Goal: Use online tool/utility: Use online tool/utility

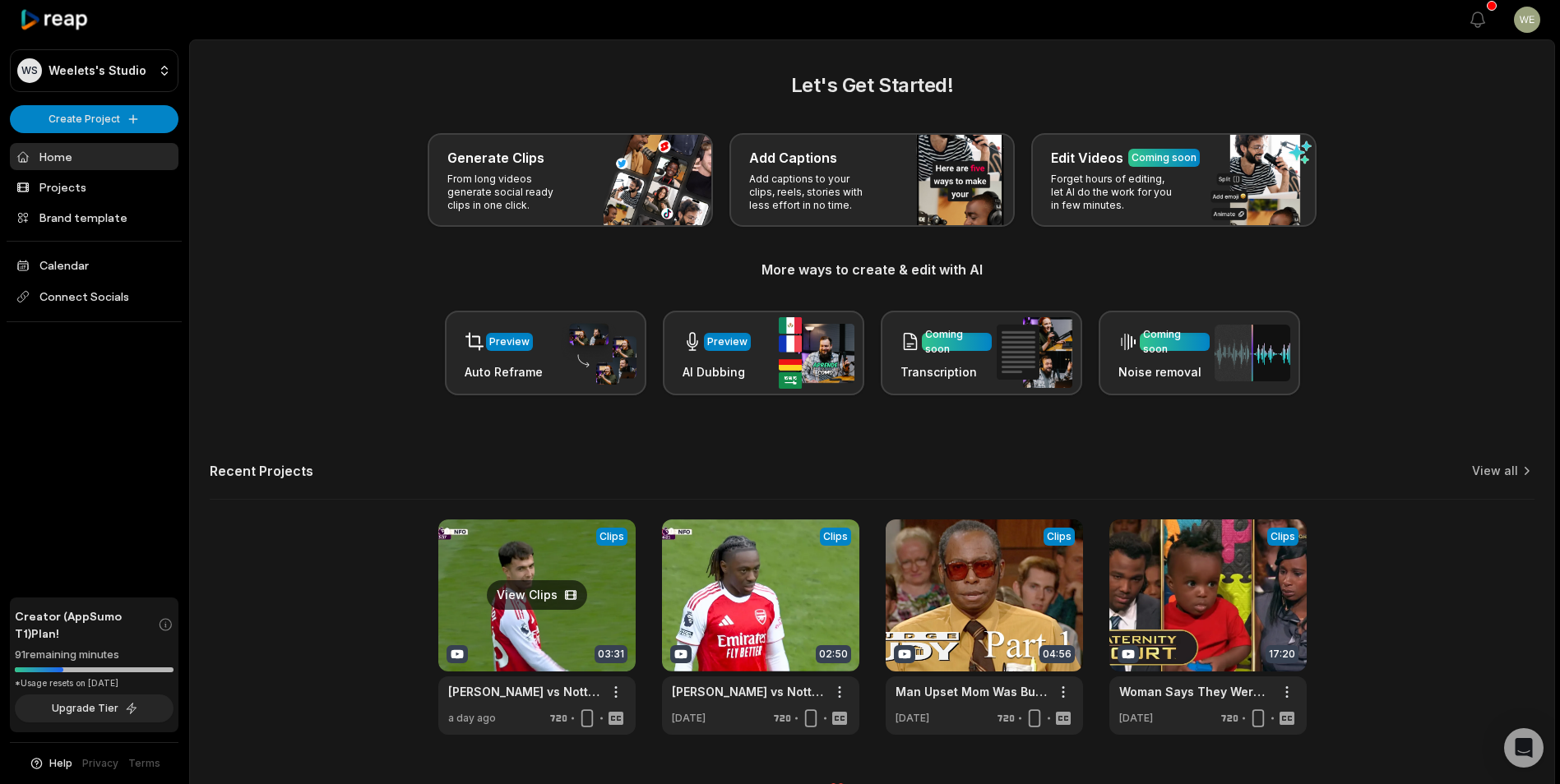
click at [542, 631] on link at bounding box center [537, 627] width 197 height 215
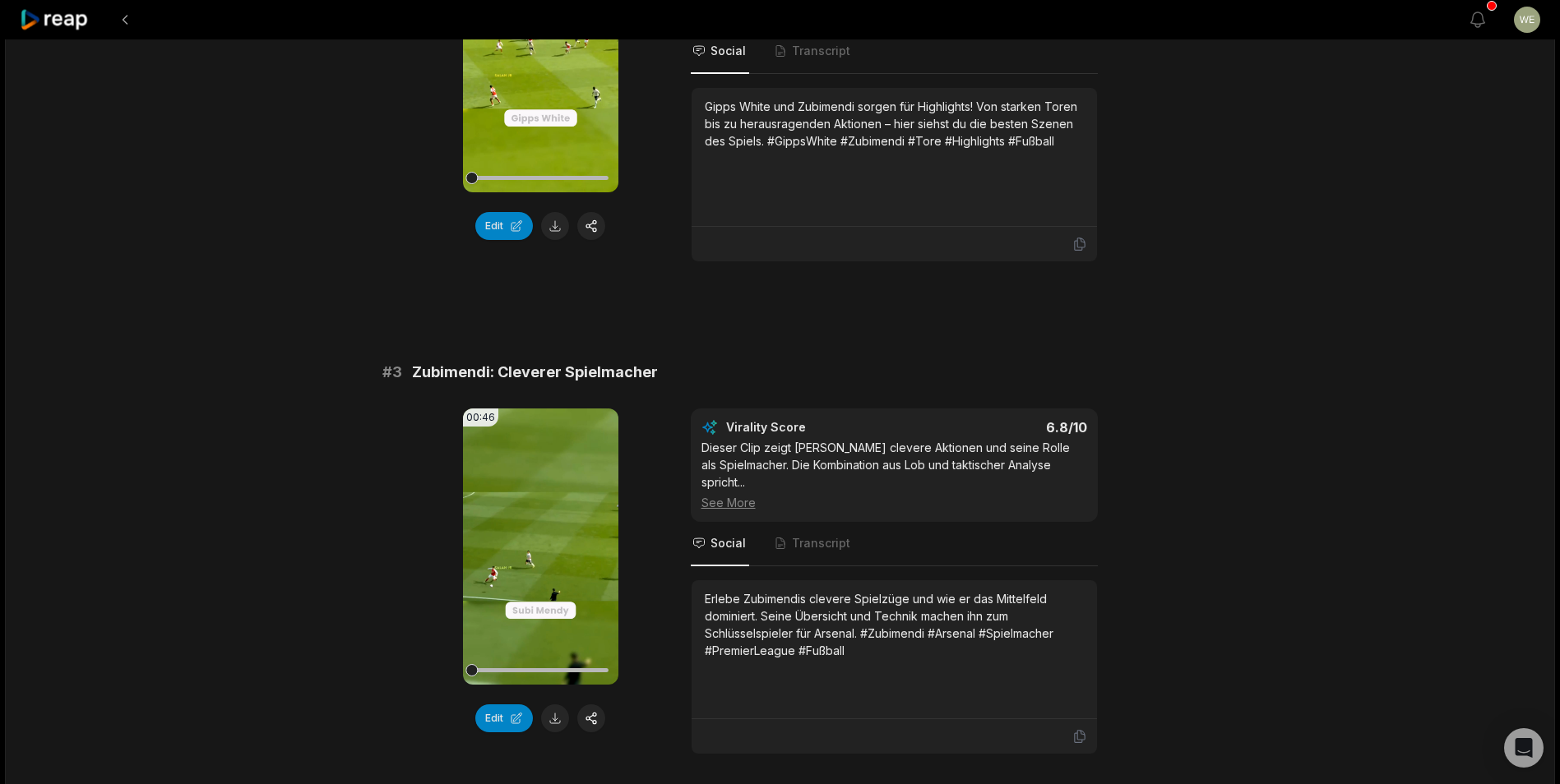
scroll to position [1069, 0]
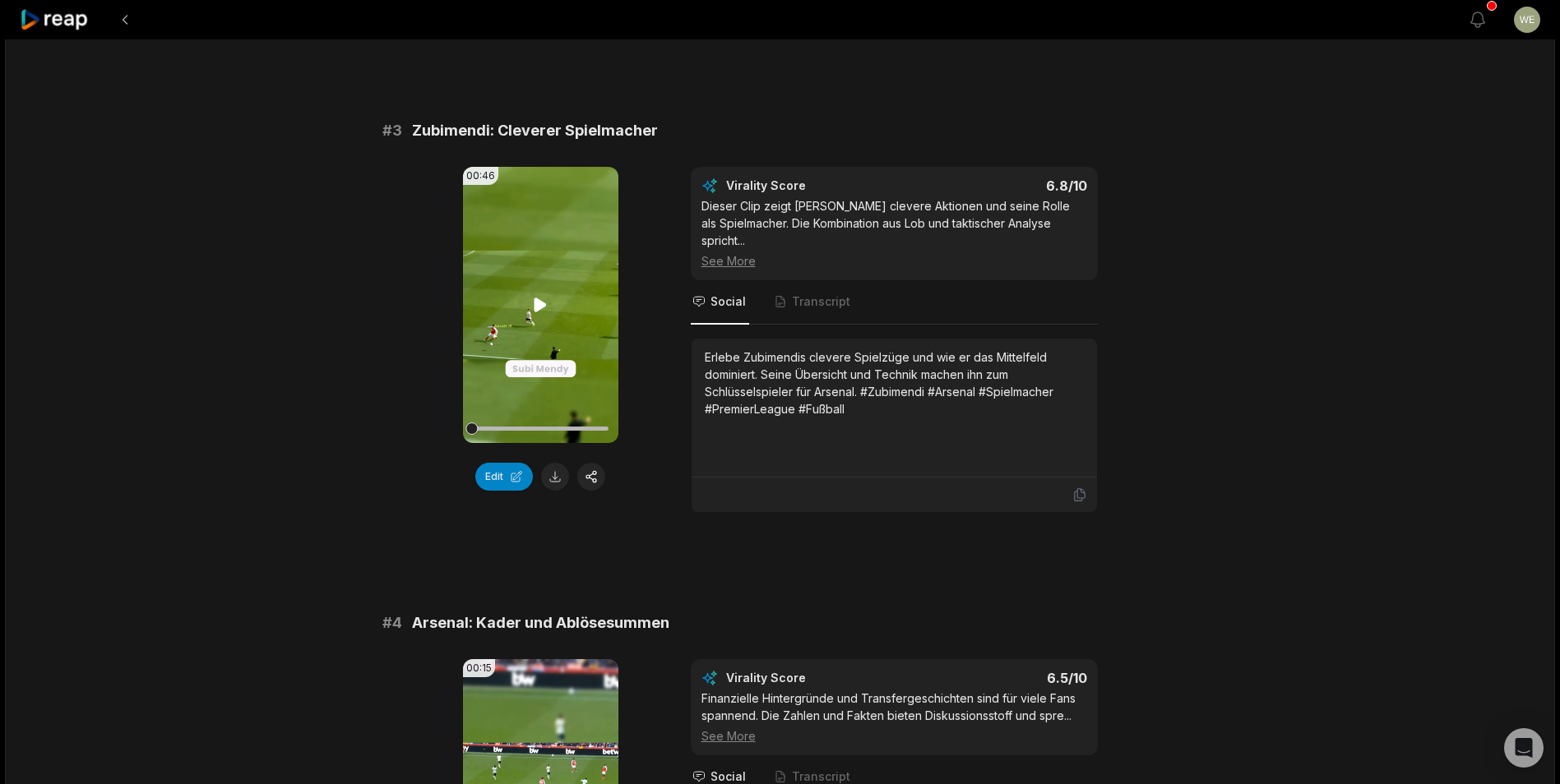
click at [548, 306] on icon at bounding box center [540, 305] width 20 height 20
click at [1180, 357] on div "03:32 [PERSON_NAME] vs Nottingham Forest | 2 Goals | [DATE] a day ago German de…" at bounding box center [780, 522] width 1550 height 3104
click at [542, 307] on icon at bounding box center [540, 305] width 20 height 20
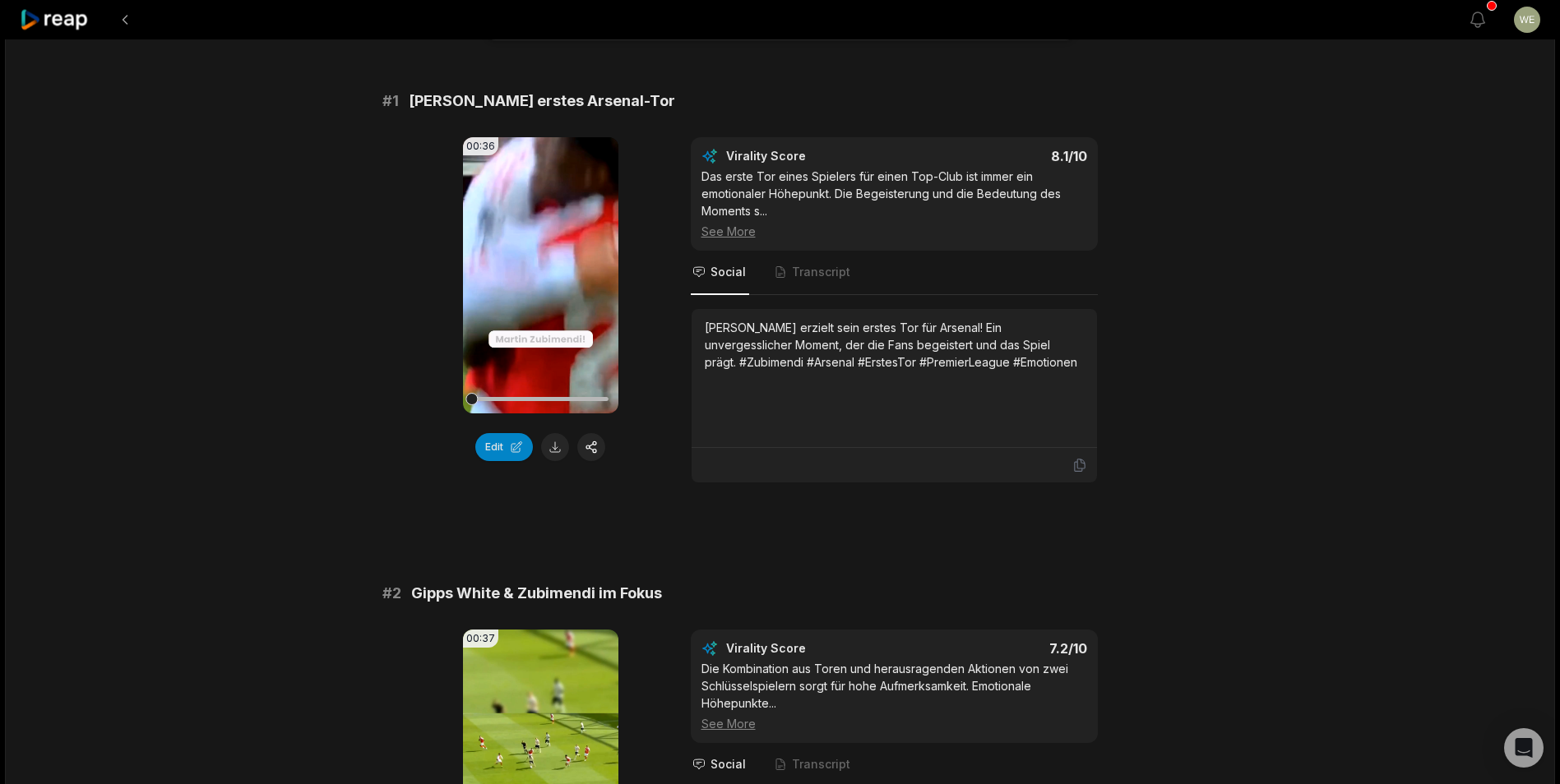
scroll to position [0, 0]
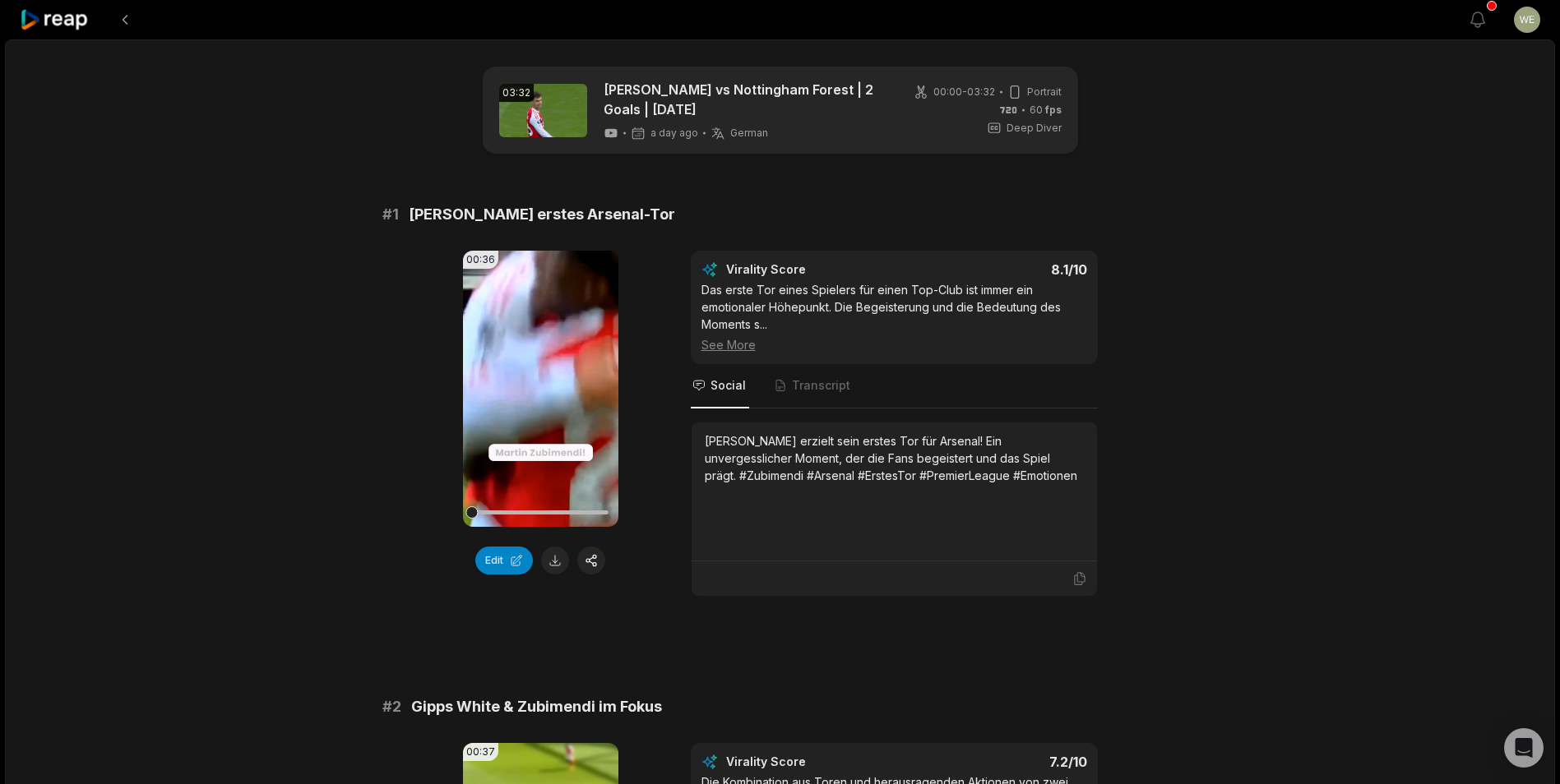
drag, startPoint x: 707, startPoint y: 444, endPoint x: 1052, endPoint y: 482, distance: 347.1
click at [1052, 482] on div "[PERSON_NAME] erzielt sein erstes Tor für Arsenal! Ein unvergesslicher Moment, …" at bounding box center [894, 458] width 379 height 52
drag, startPoint x: 1052, startPoint y: 482, endPoint x: 904, endPoint y: 466, distance: 148.9
copy div "[PERSON_NAME] erzielt sein erstes Tor für Arsenal! Ein unvergesslicher Moment, …"
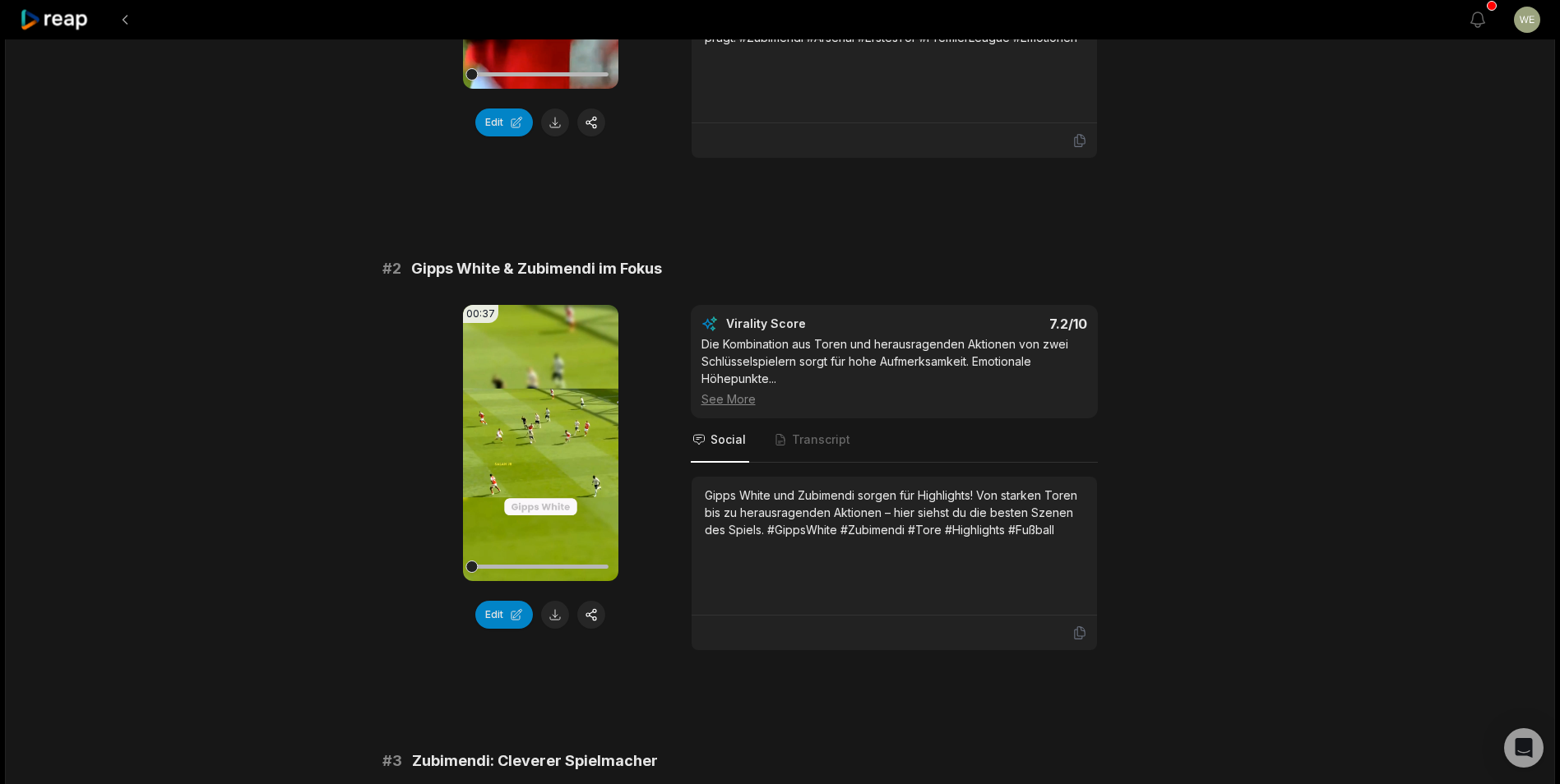
scroll to position [493, 0]
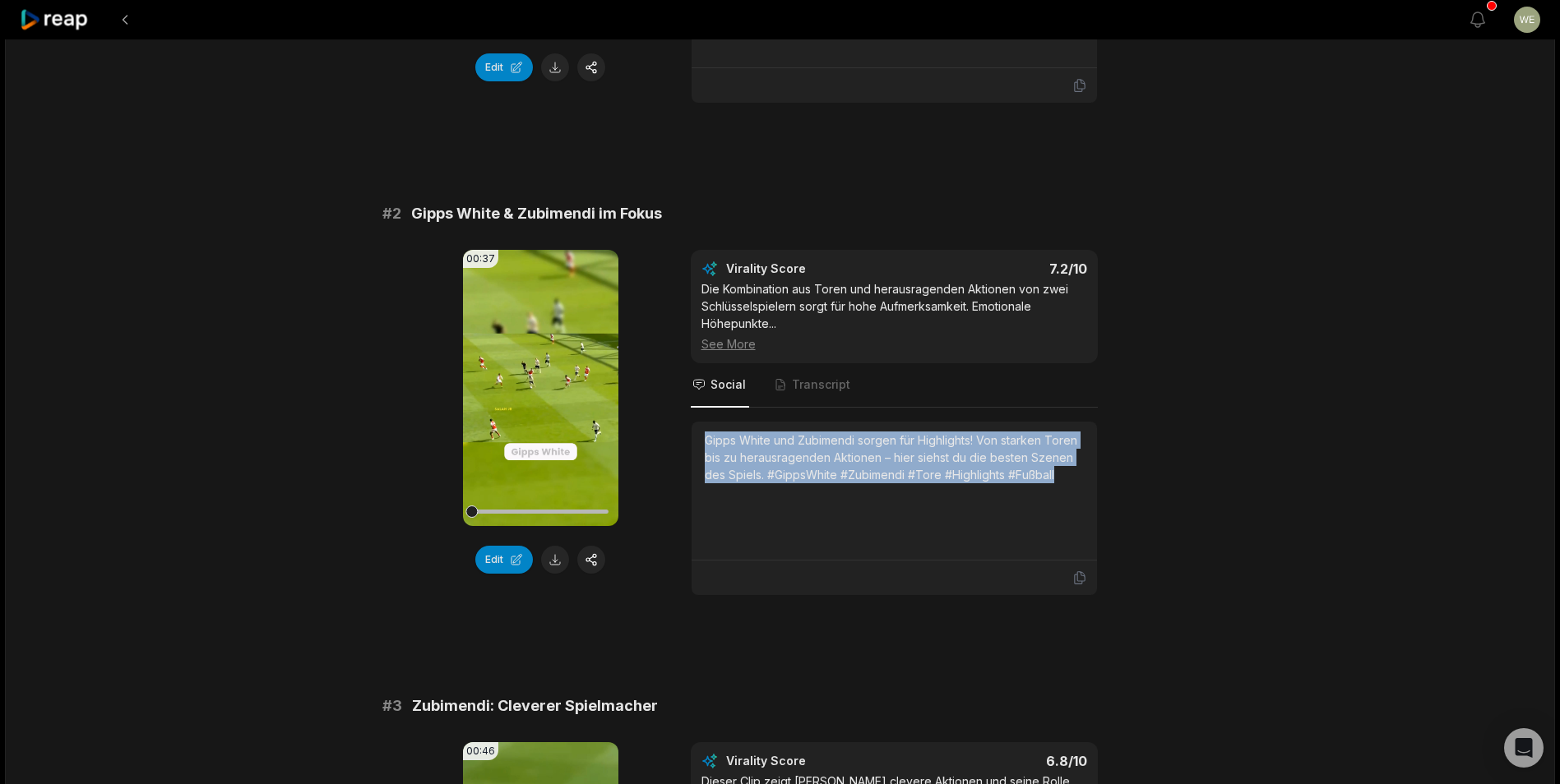
drag, startPoint x: 705, startPoint y: 439, endPoint x: 1105, endPoint y: 487, distance: 402.9
click at [1105, 487] on div "00:37 Your browser does not support mp4 format. Edit Virality Score 7.2 /10 Die…" at bounding box center [780, 423] width 796 height 346
copy div "Gipps White und Zubimendi sorgen für Highlights! Von starken Toren bis zu herau…"
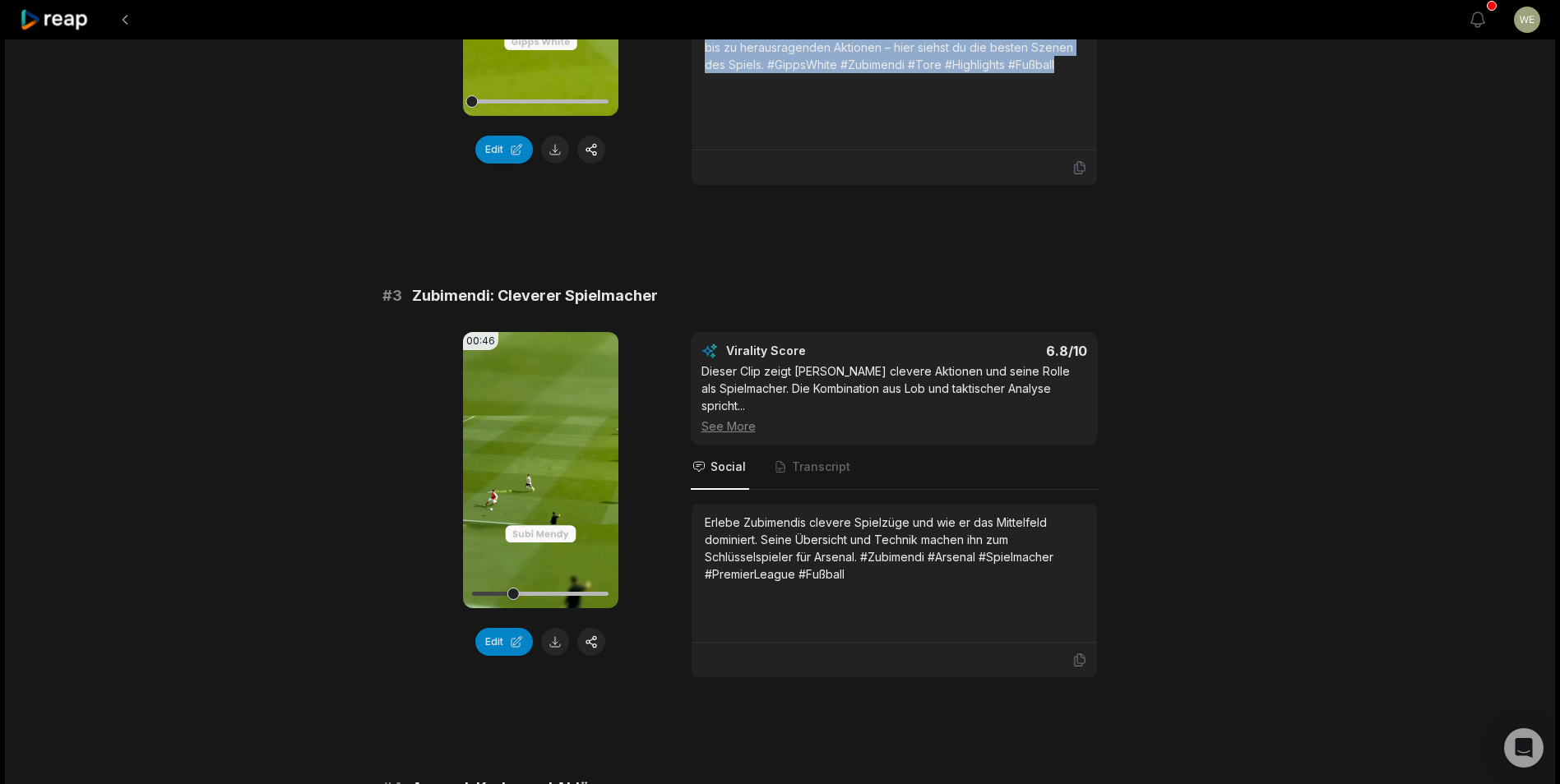
scroll to position [904, 0]
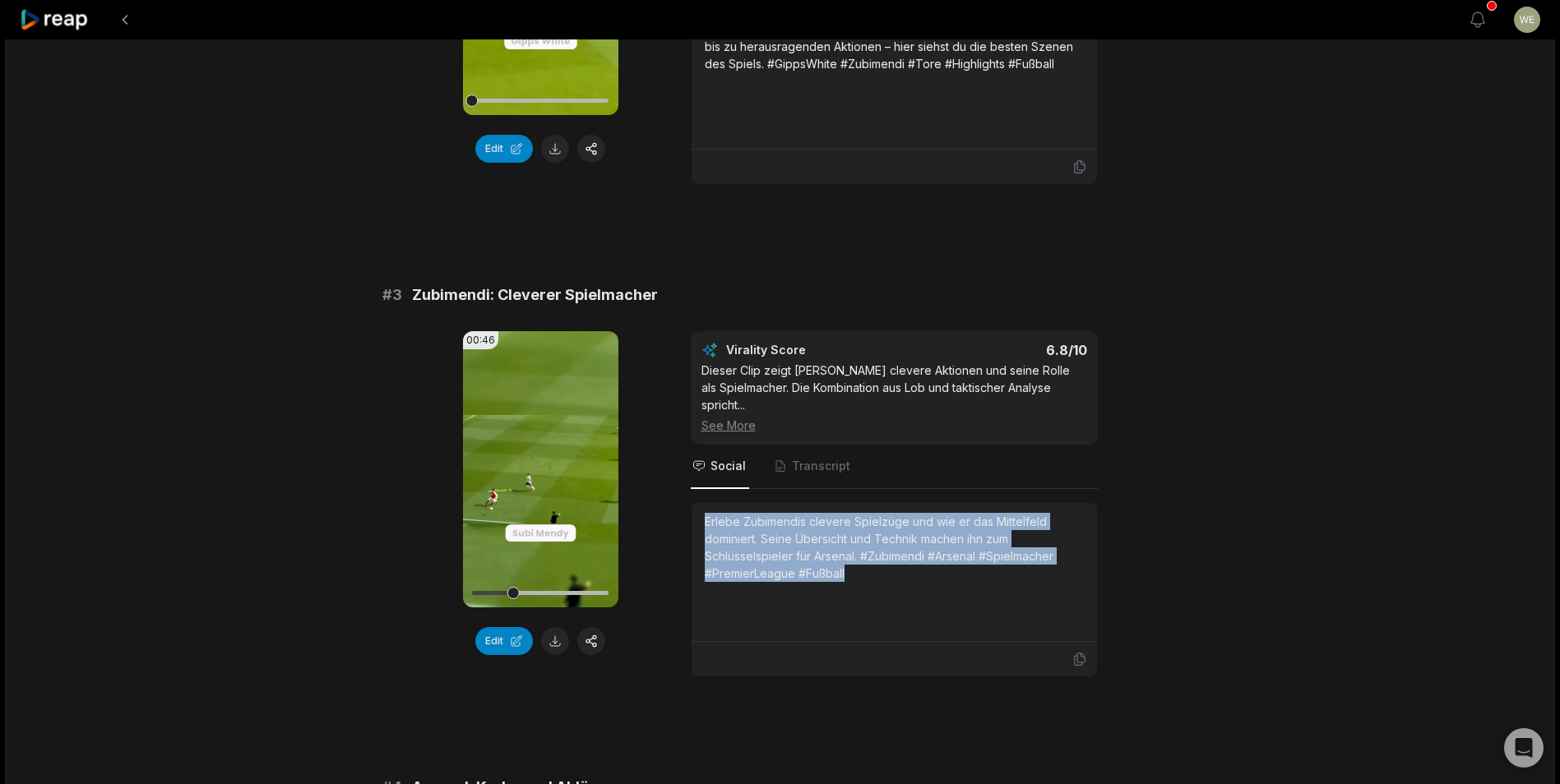
drag, startPoint x: 702, startPoint y: 520, endPoint x: 862, endPoint y: 579, distance: 170.5
click at [862, 579] on div "Erlebe Zubimendis clevere Spielzüge und wie er das Mittelfeld dominiert. Seine …" at bounding box center [894, 572] width 406 height 139
drag, startPoint x: 862, startPoint y: 579, endPoint x: 753, endPoint y: 542, distance: 115.1
copy div "Erlebe Zubimendis clevere Spielzüge und wie er das Mittelfeld dominiert. Seine …"
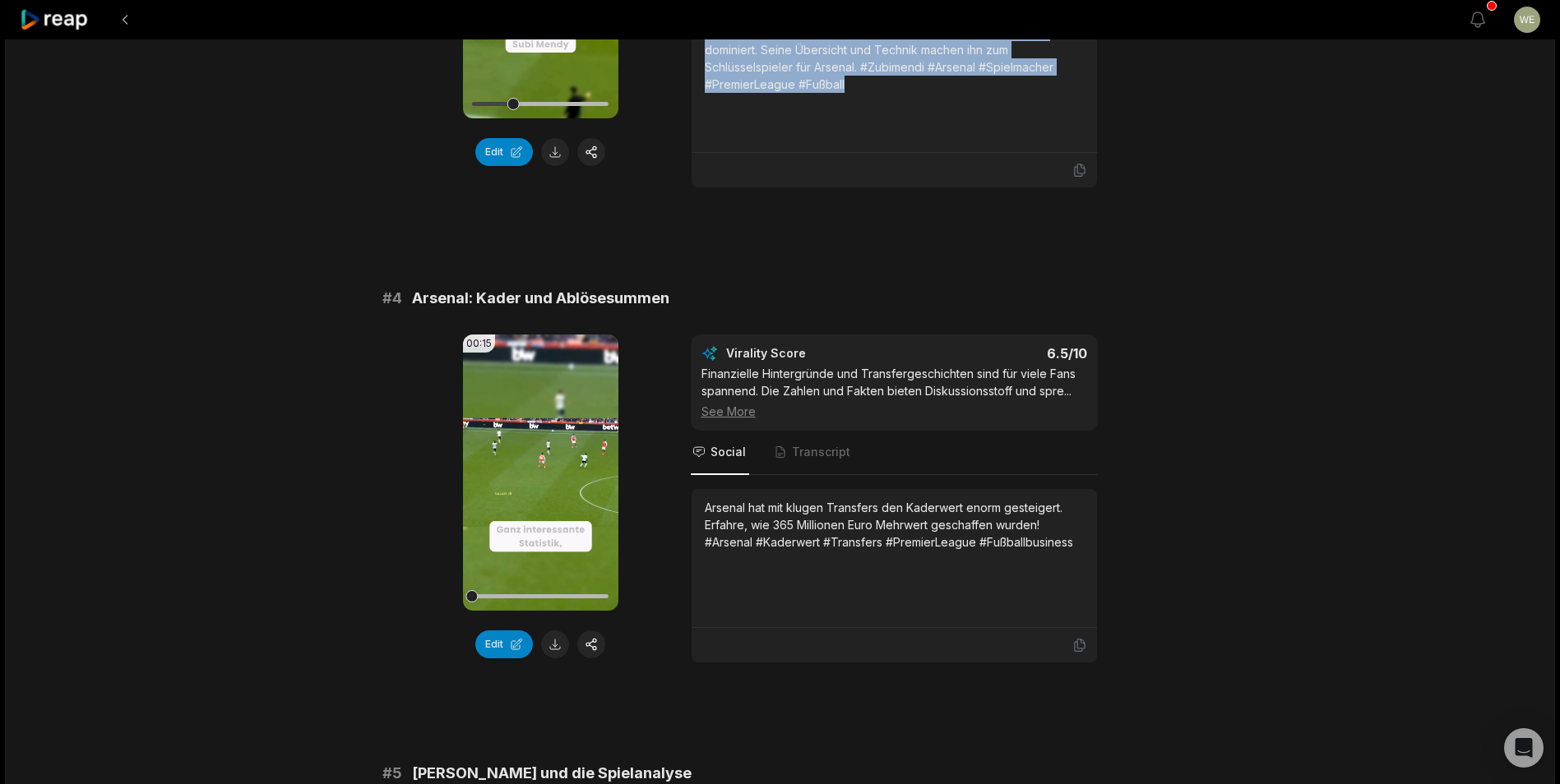
scroll to position [1398, 0]
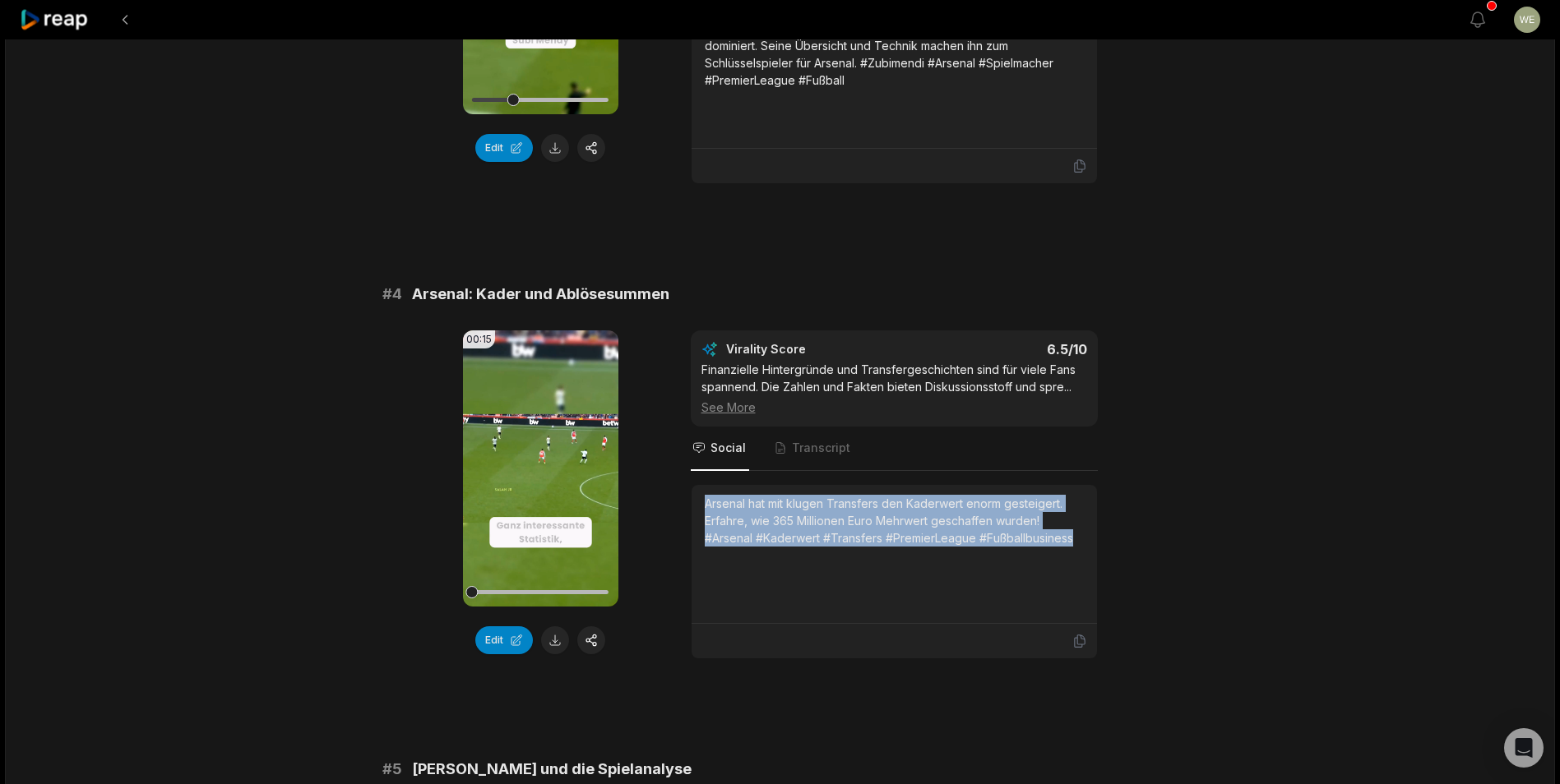
drag, startPoint x: 702, startPoint y: 501, endPoint x: 1095, endPoint y: 541, distance: 395.0
click at [1095, 541] on div "Arsenal hat mit klugen Transfers den Kaderwert enorm gesteigert. Erfahre, wie 3…" at bounding box center [894, 554] width 406 height 139
drag, startPoint x: 1095, startPoint y: 541, endPoint x: 939, endPoint y: 523, distance: 157.0
copy div "Arsenal hat mit klugen Transfers den Kaderwert enorm gesteigert. Erfahre, wie 3…"
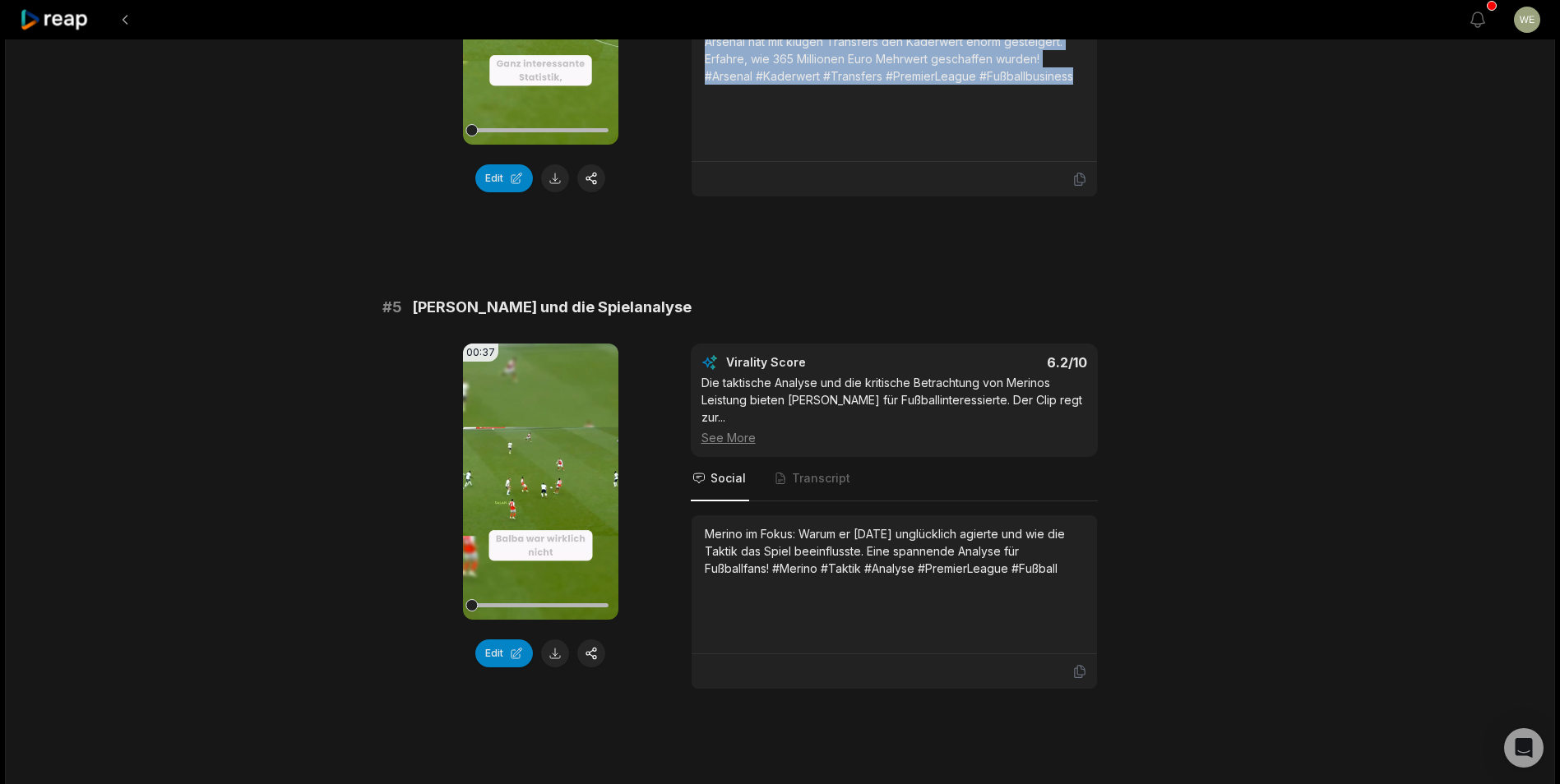
scroll to position [1891, 0]
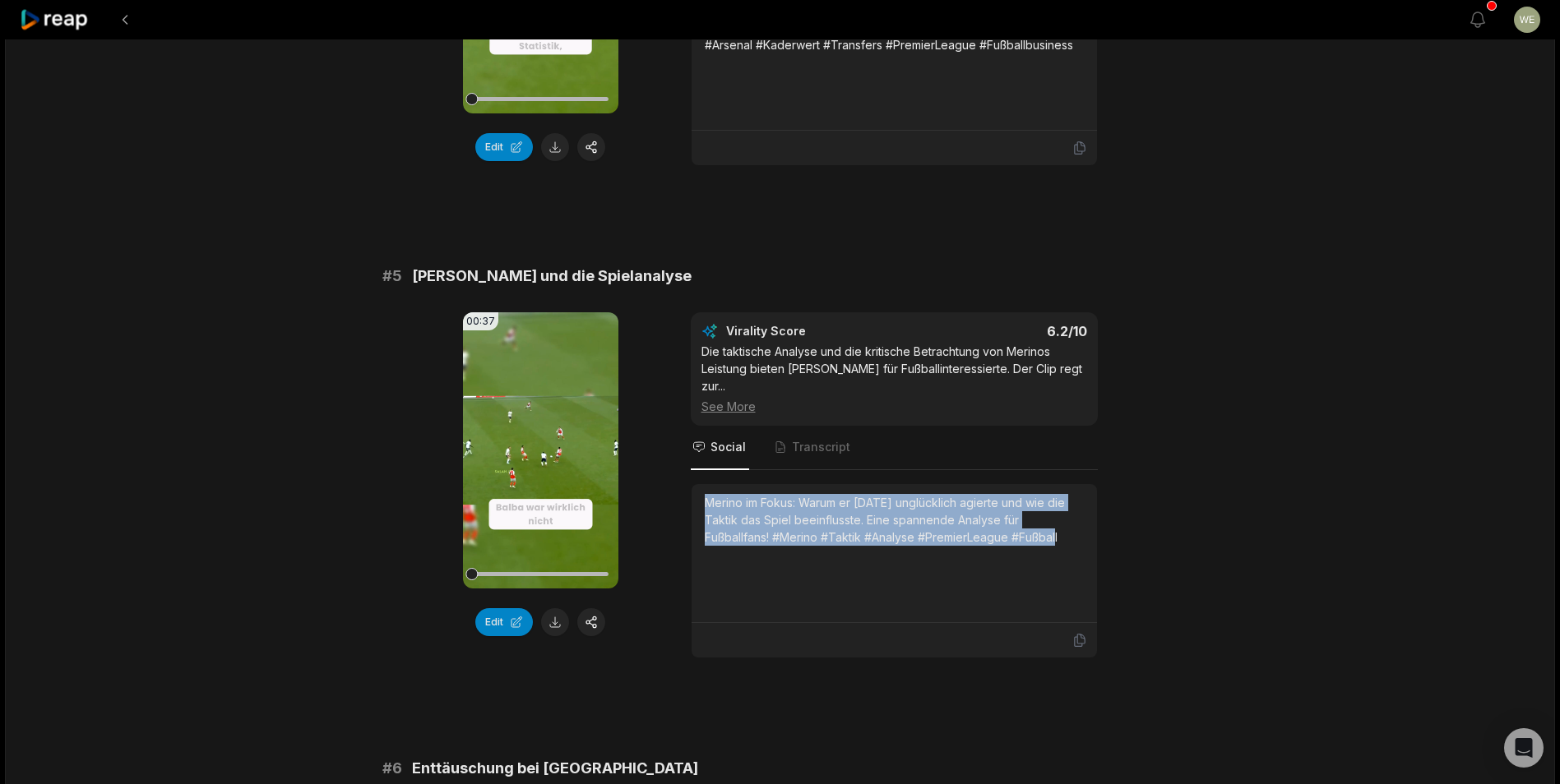
drag, startPoint x: 707, startPoint y: 483, endPoint x: 1094, endPoint y: 535, distance: 390.5
click at [1094, 535] on div "Merino im Fokus: Warum er [DATE] unglücklich agierte und wie die Taktik das Spi…" at bounding box center [894, 554] width 406 height 139
copy div "Merino im Fokus: Warum er [DATE] unglücklich agierte und wie die Taktik das Spi…"
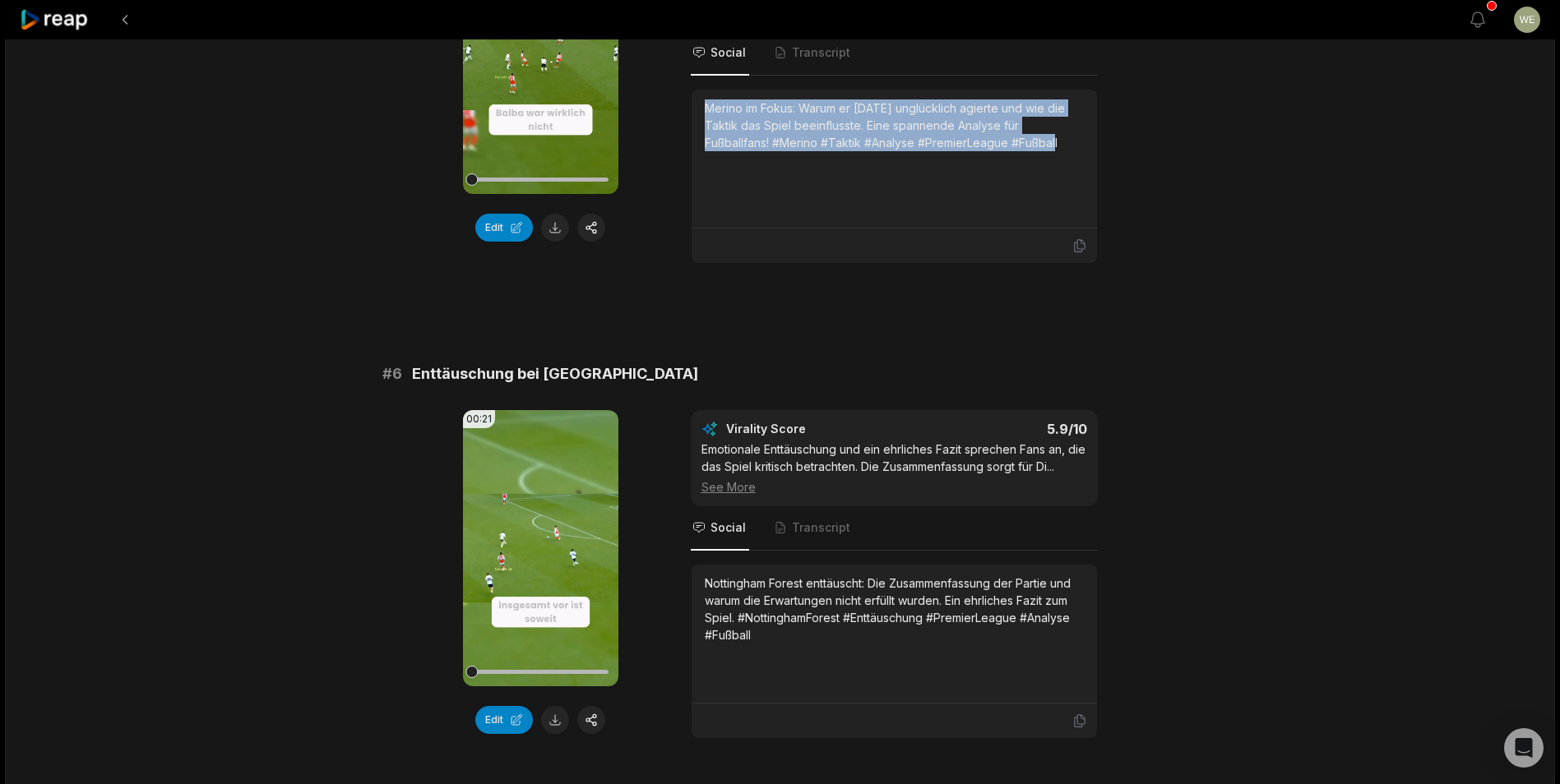
scroll to position [2347, 0]
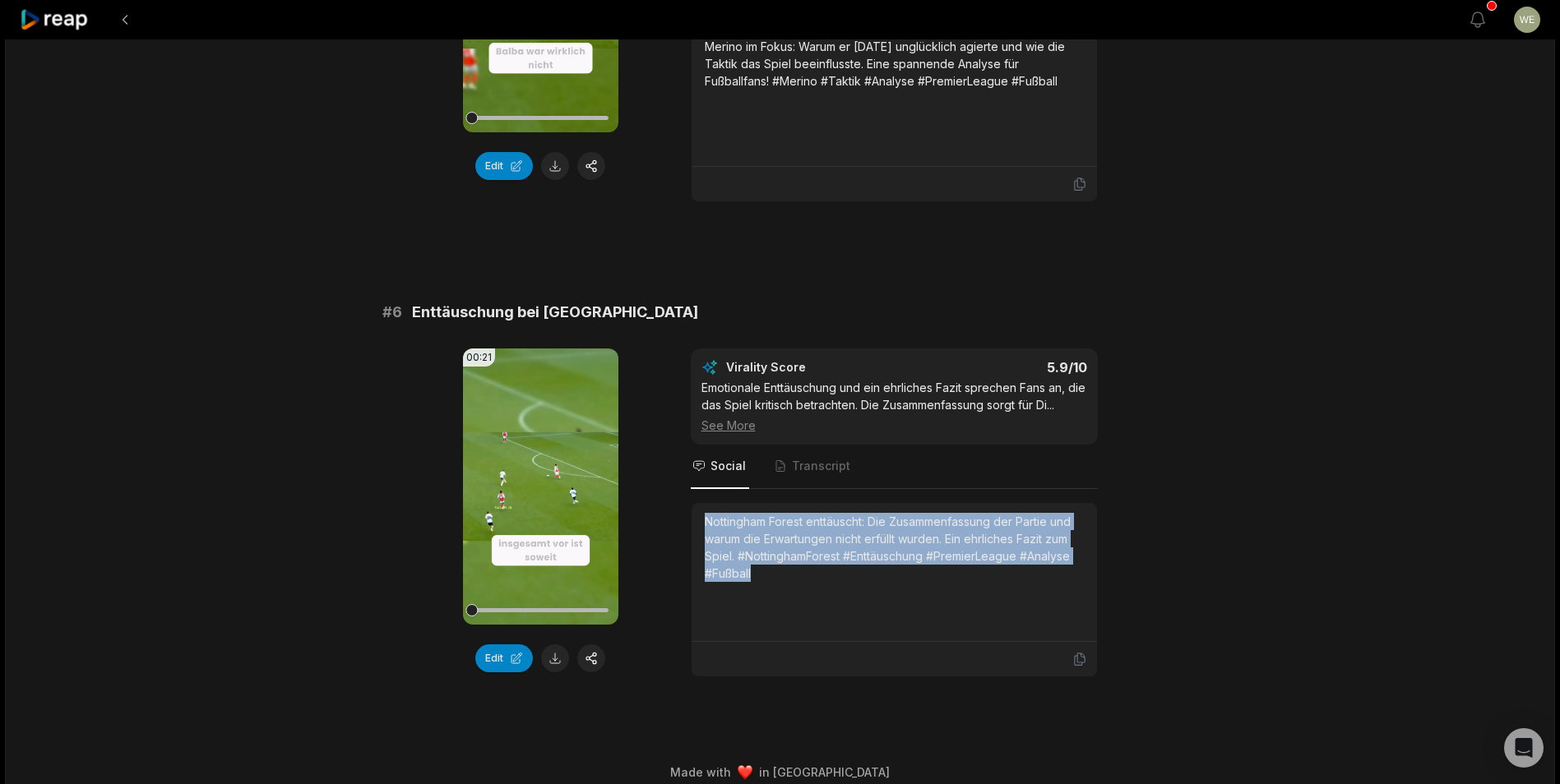
drag, startPoint x: 700, startPoint y: 499, endPoint x: 833, endPoint y: 555, distance: 144.3
click at [833, 555] on div "Nottingham Forest enttäuscht: Die Zusammenfassung der Partie und warum die Erwa…" at bounding box center [894, 572] width 406 height 139
drag, startPoint x: 833, startPoint y: 555, endPoint x: 735, endPoint y: 537, distance: 99.6
copy div "Nottingham Forest enttäuscht: Die Zusammenfassung der Partie und warum die Erwa…"
click at [54, 21] on icon at bounding box center [55, 19] width 70 height 22
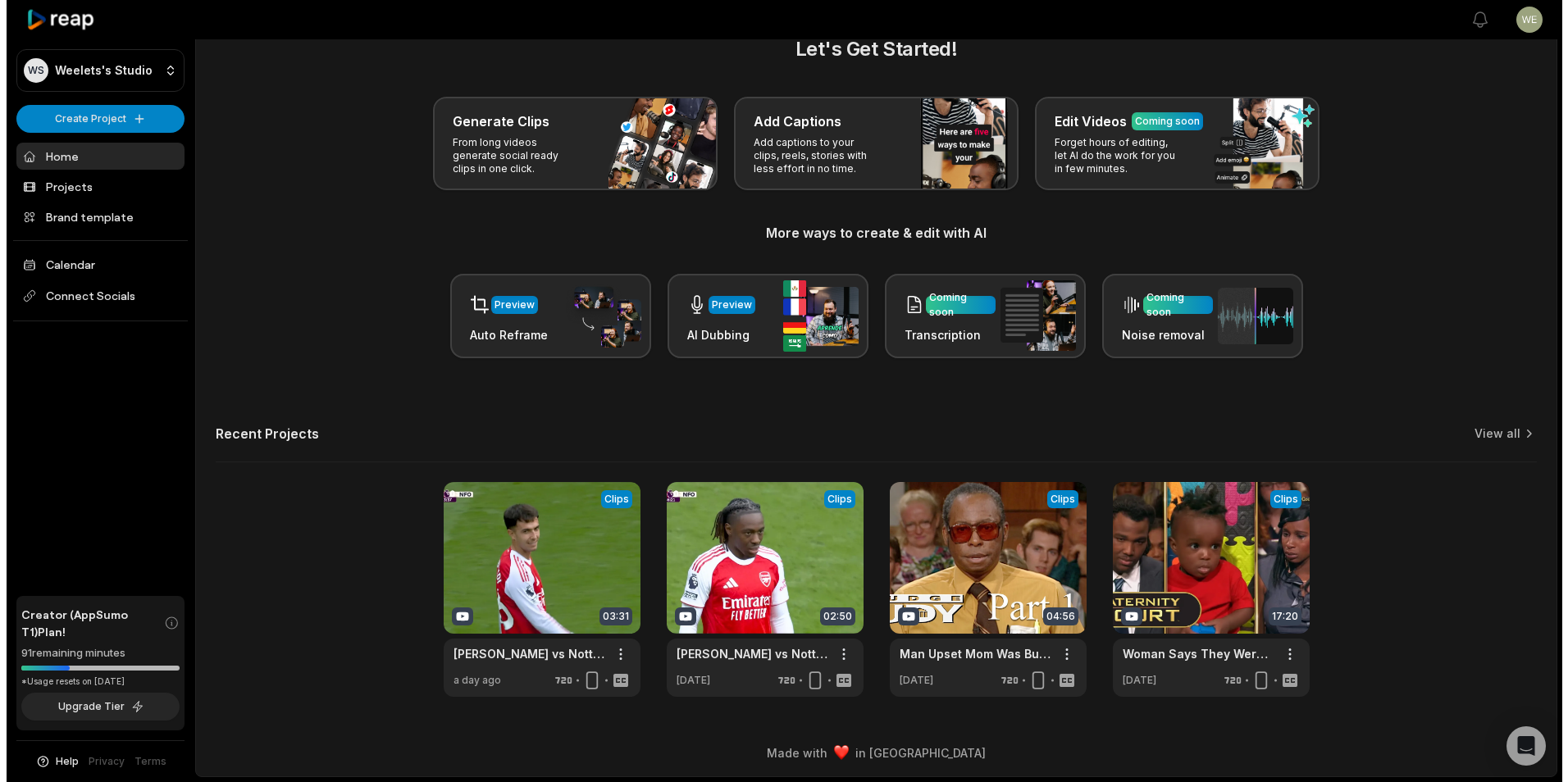
scroll to position [36, 0]
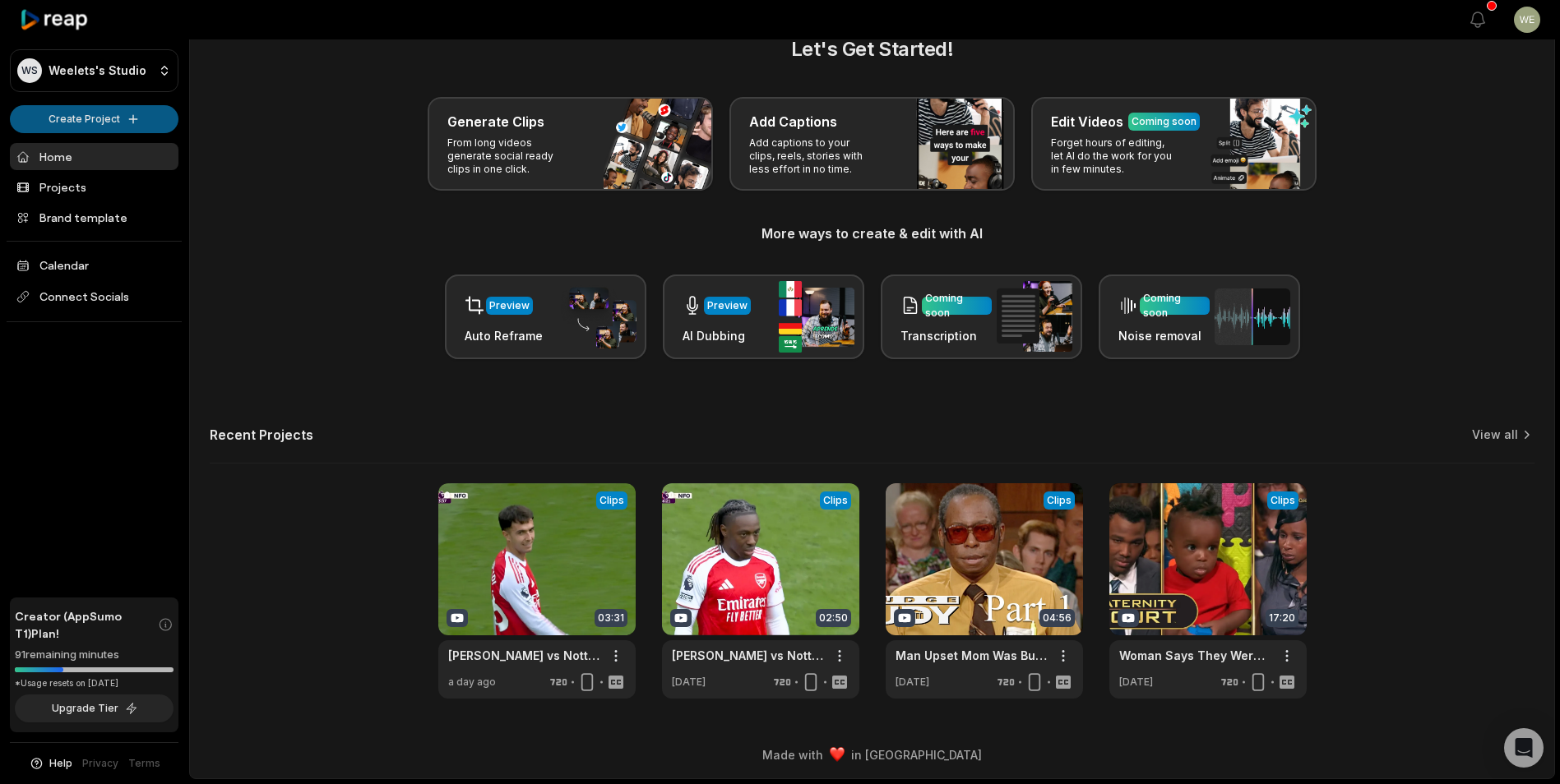
click at [88, 120] on html "WS Weelets's Studio Create Project Home Projects Brand template Calendar Connec…" at bounding box center [780, 356] width 1560 height 784
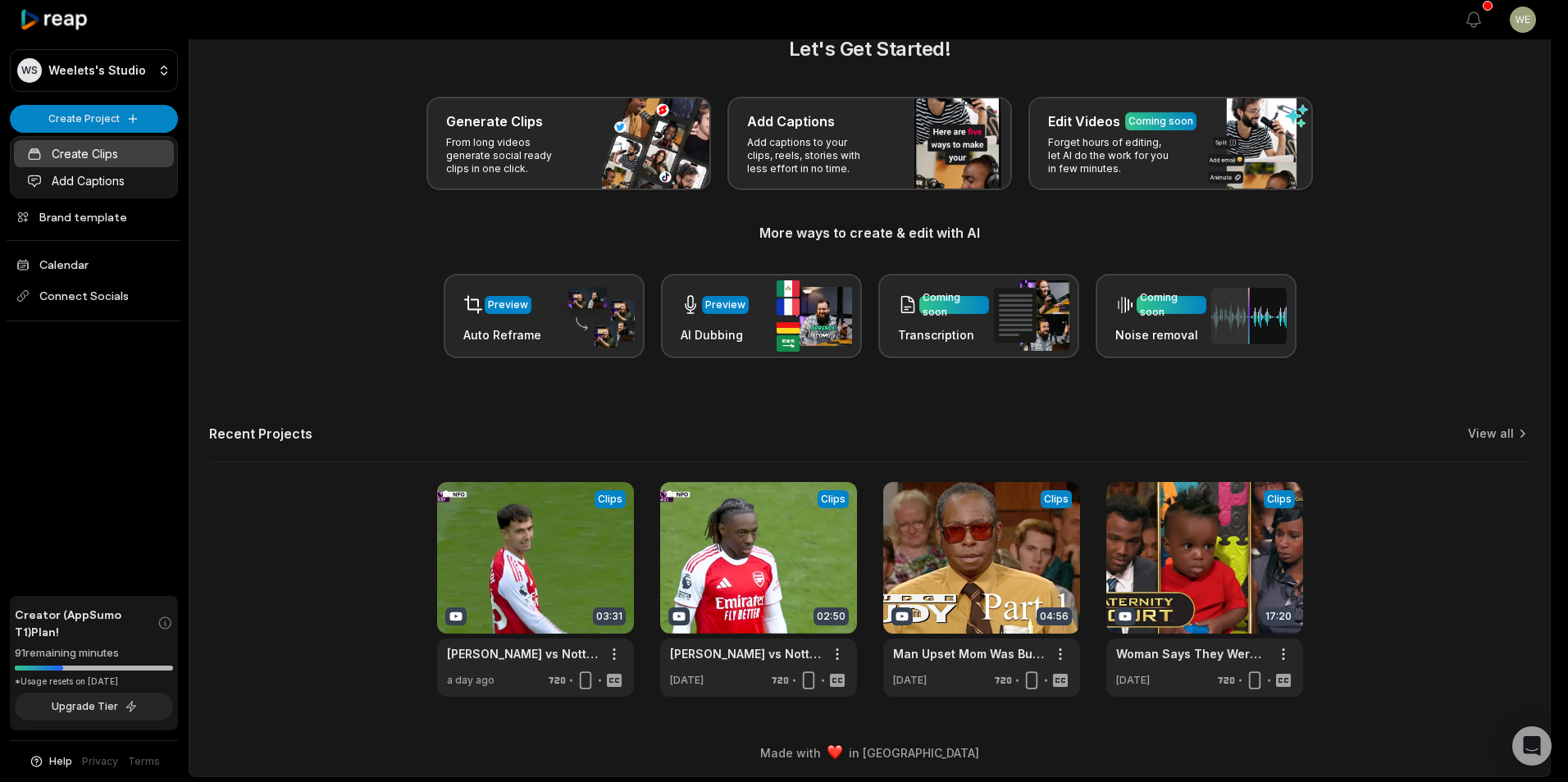
click at [101, 154] on link "Create Clips" at bounding box center [94, 154] width 160 height 27
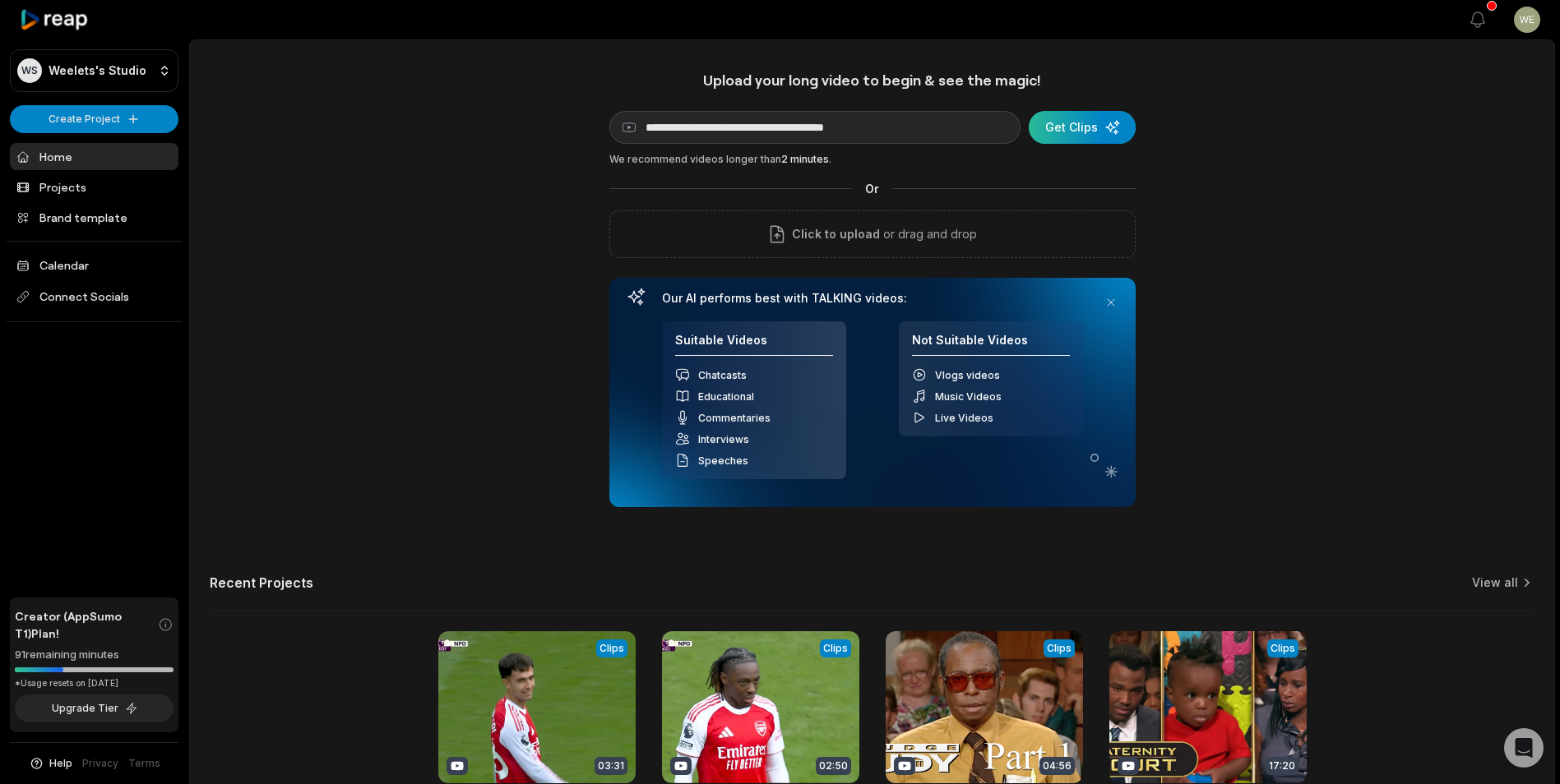
type input "**********"
click at [1094, 119] on div "submit" at bounding box center [1083, 127] width 107 height 33
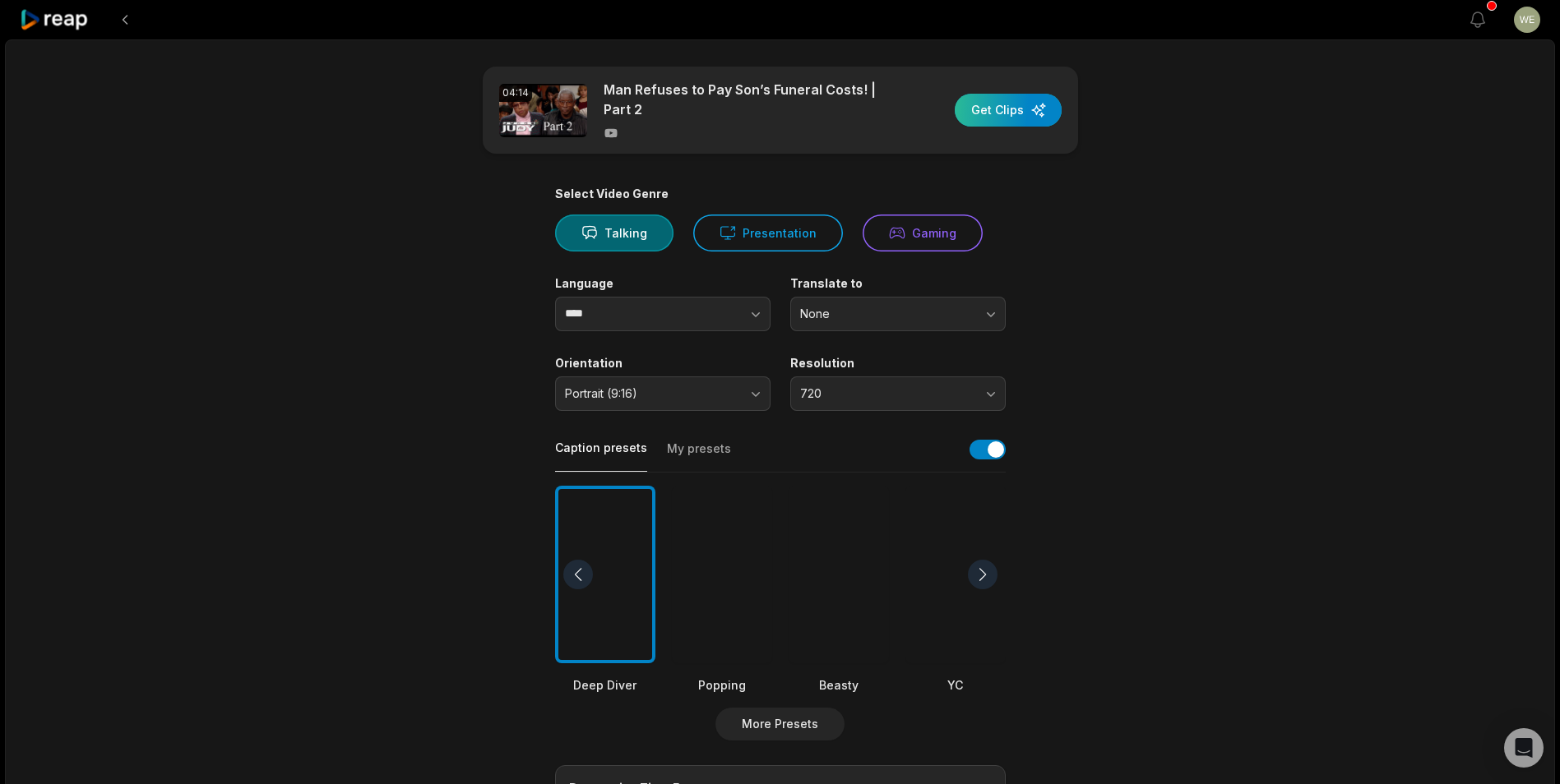
click at [1000, 109] on div "button" at bounding box center [1008, 110] width 107 height 33
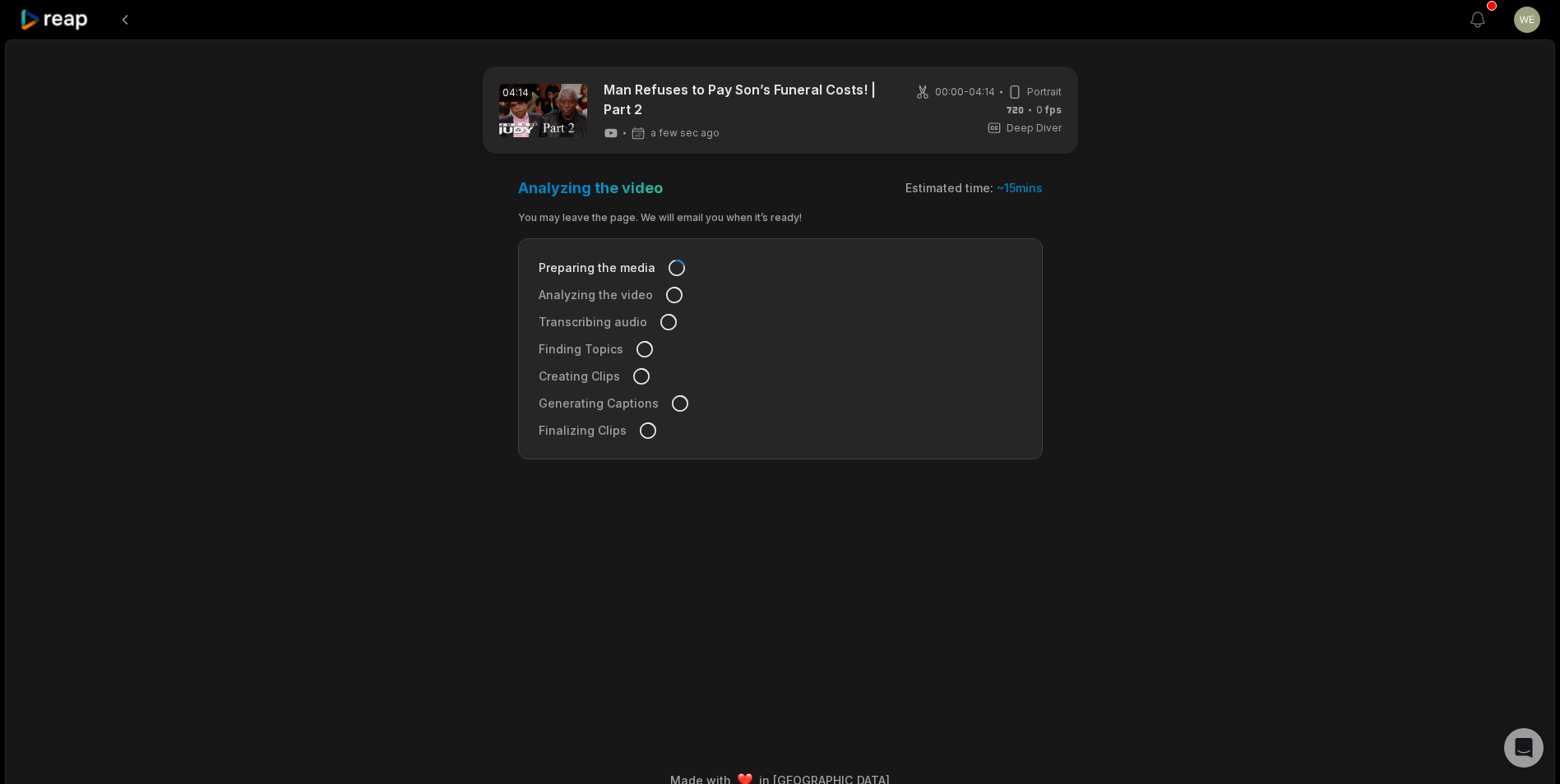
click at [74, 17] on icon at bounding box center [55, 19] width 70 height 22
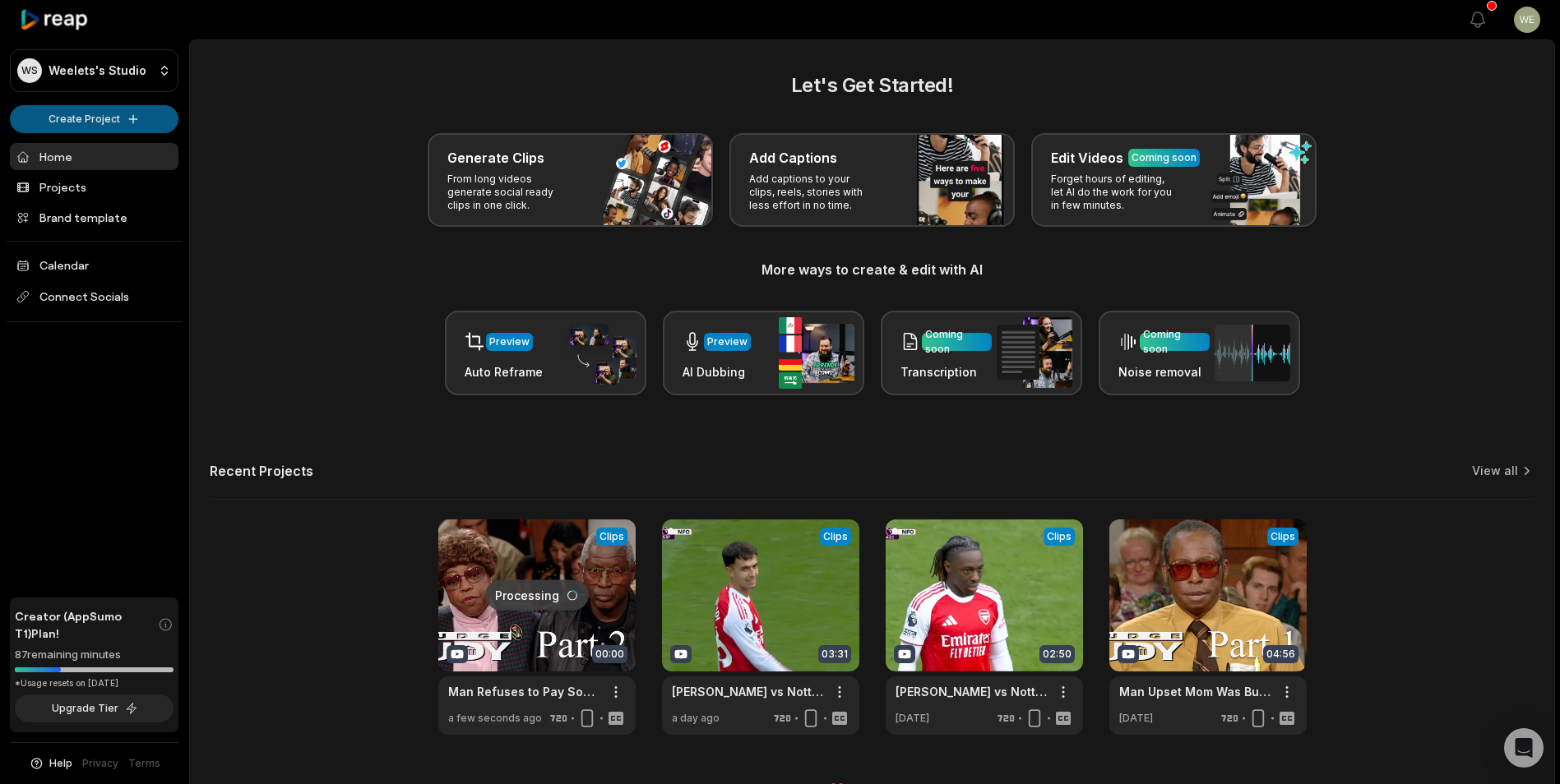
click at [97, 121] on html "WS Weelets's Studio Create Project Home Projects Brand template Calendar Connec…" at bounding box center [780, 392] width 1560 height 784
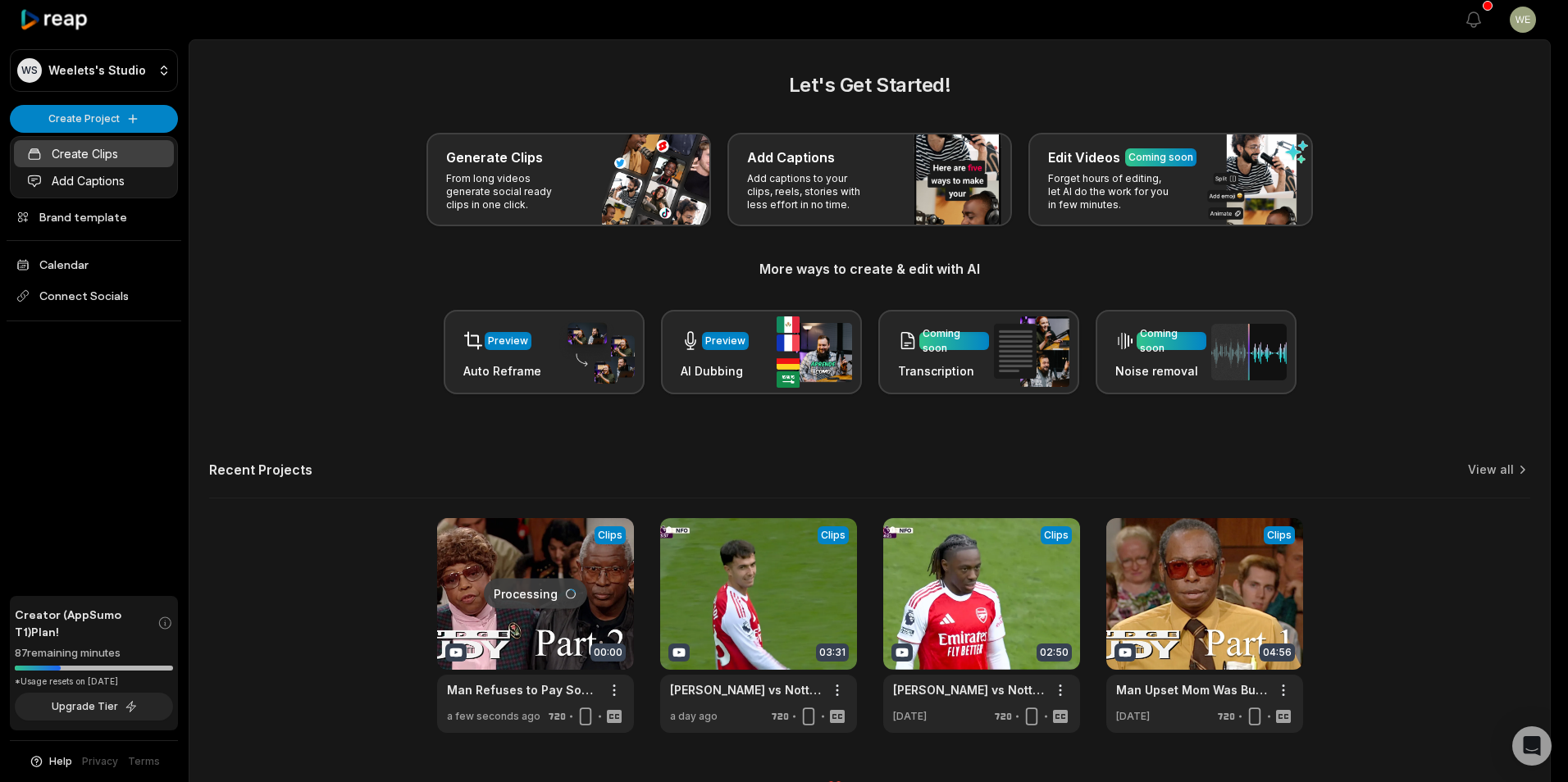
click at [78, 154] on link "Create Clips" at bounding box center [94, 154] width 160 height 27
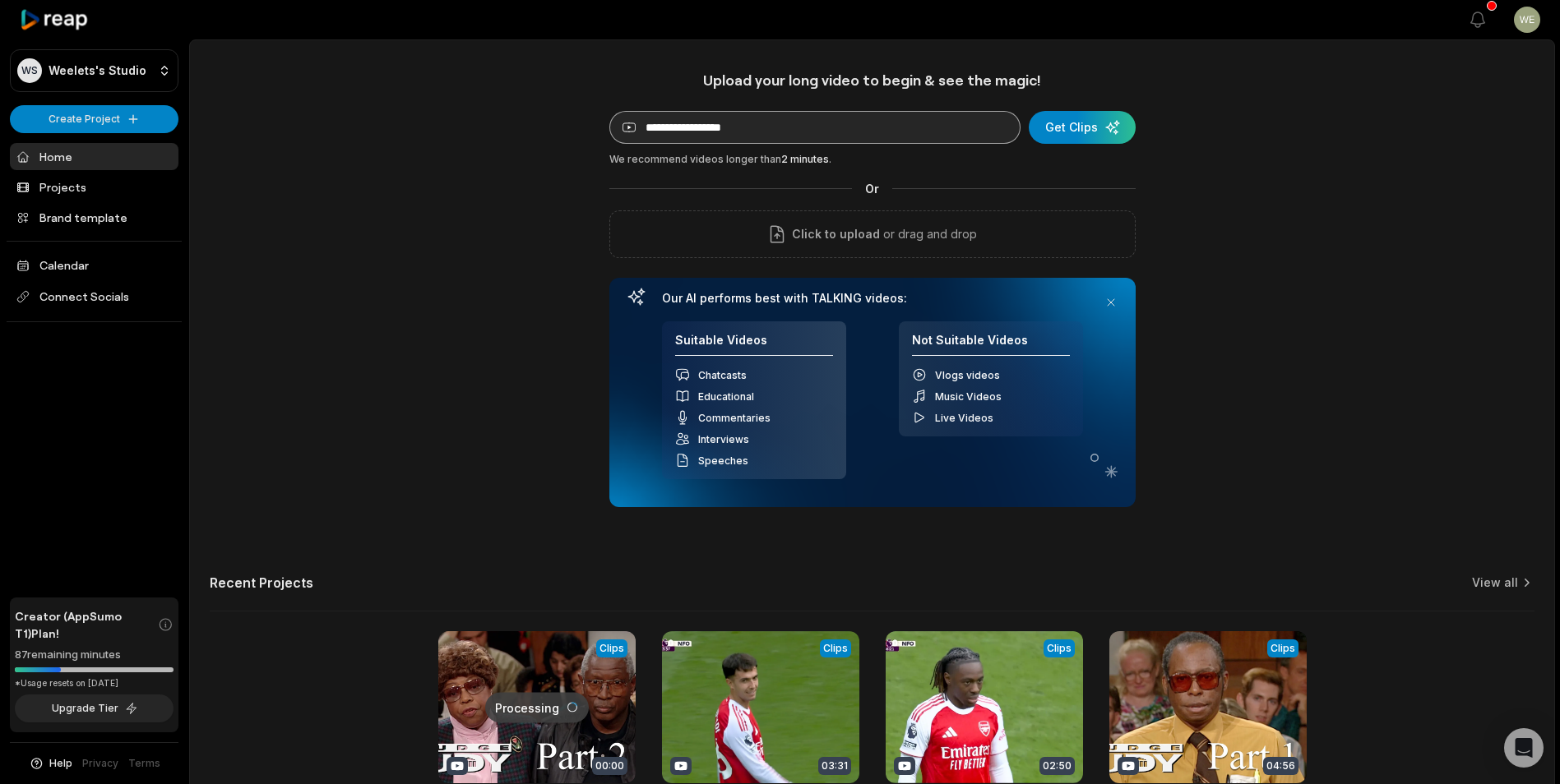
click at [790, 126] on input at bounding box center [815, 127] width 411 height 33
type input "**********"
click at [1069, 128] on div "submit" at bounding box center [1083, 127] width 107 height 33
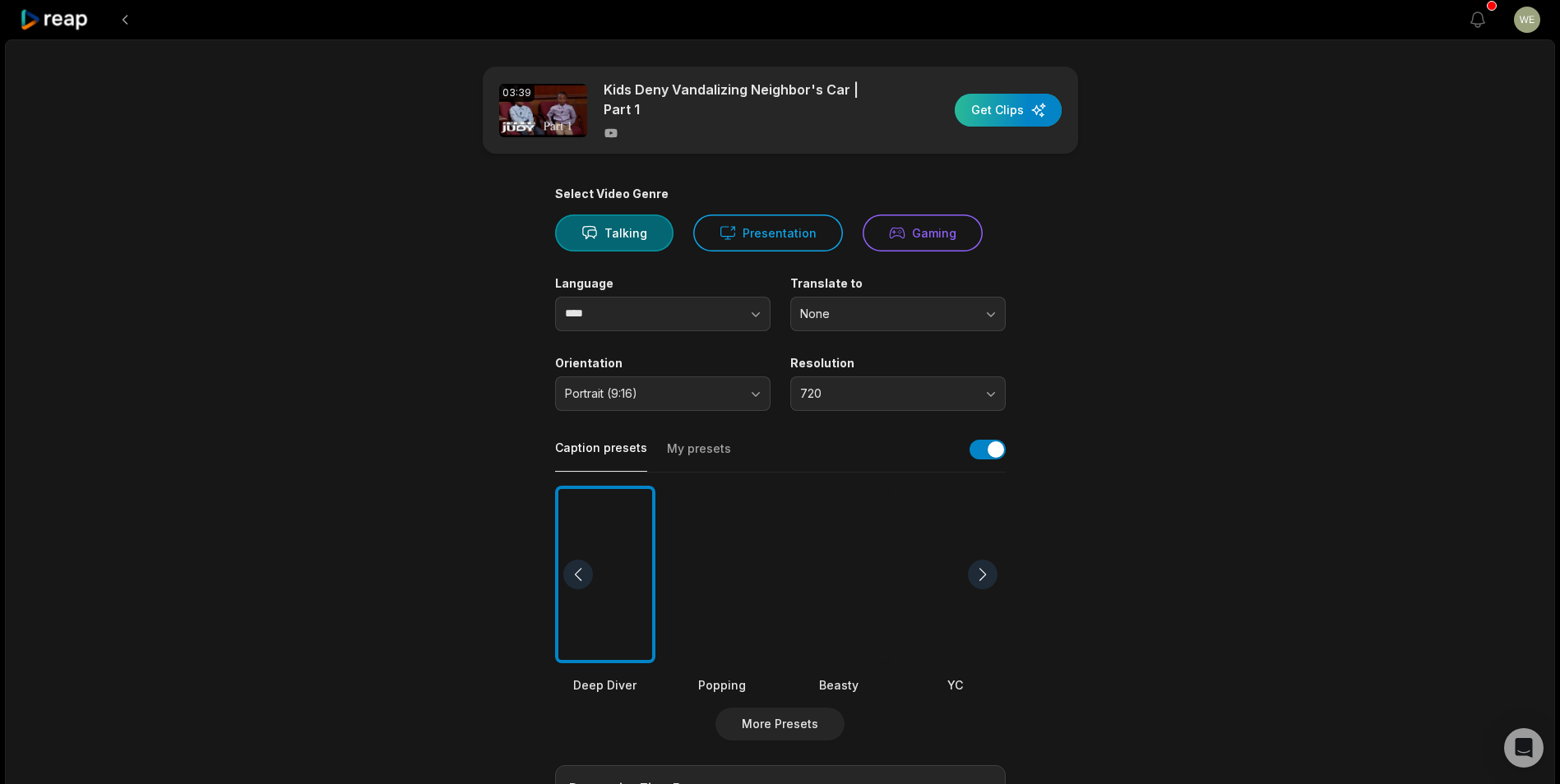
click at [987, 111] on div "button" at bounding box center [1008, 110] width 107 height 33
